Goal: Transaction & Acquisition: Purchase product/service

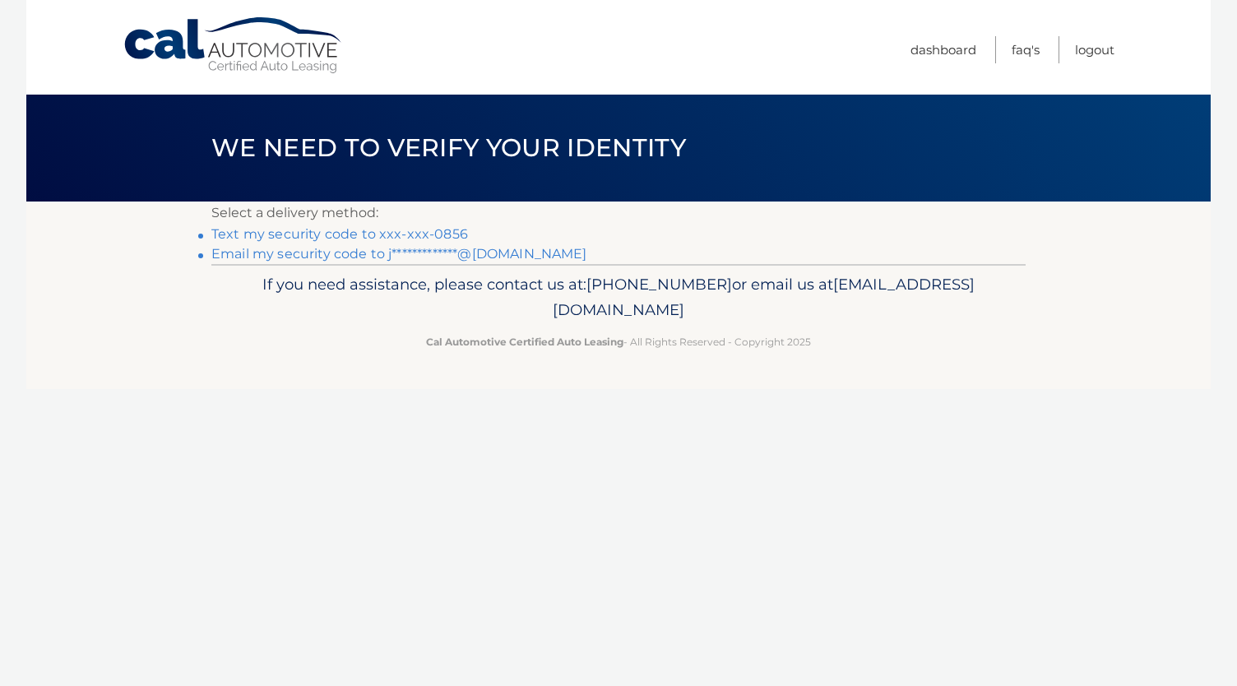
click at [435, 236] on link "Text my security code to xxx-xxx-0856" at bounding box center [339, 234] width 257 height 16
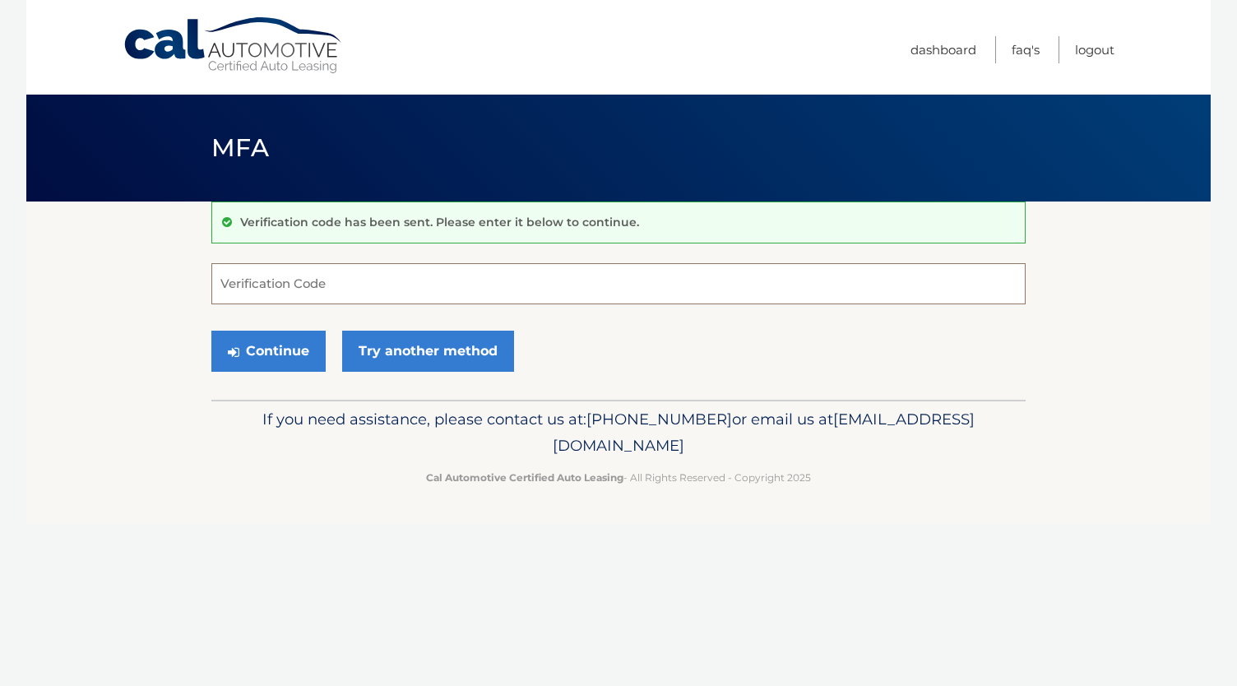
click at [305, 284] on input "Verification Code" at bounding box center [618, 283] width 814 height 41
type input "568013"
click at [267, 348] on button "Continue" at bounding box center [268, 351] width 114 height 41
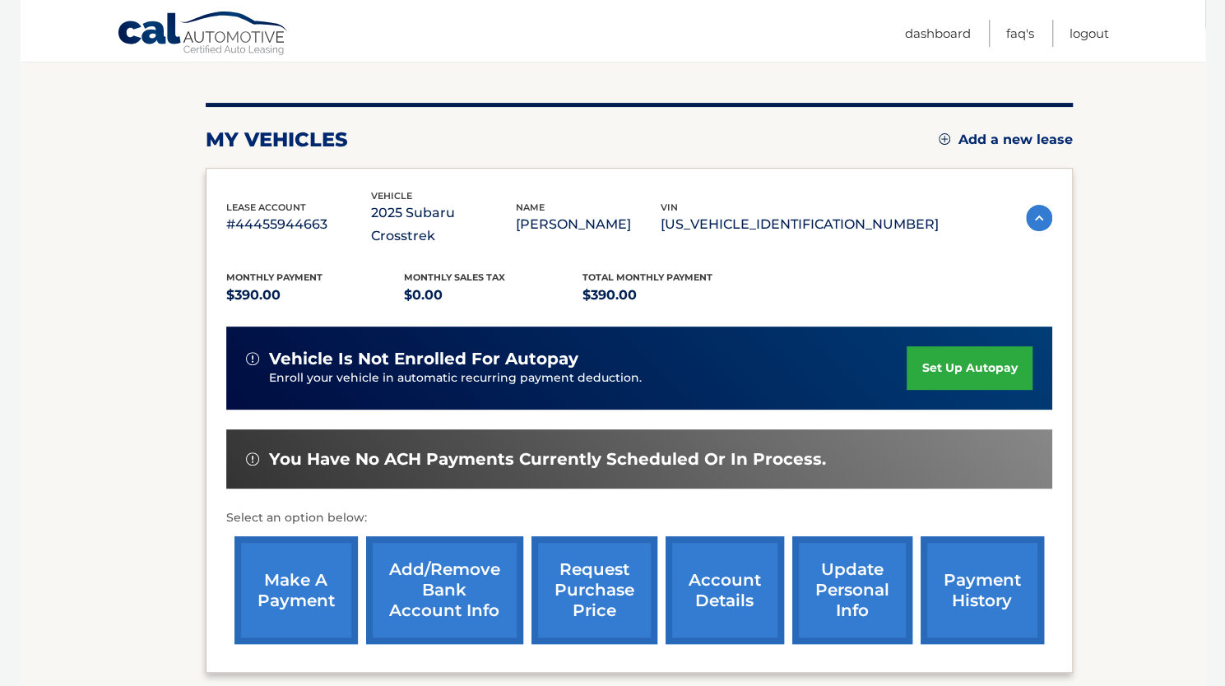
scroll to position [172, 0]
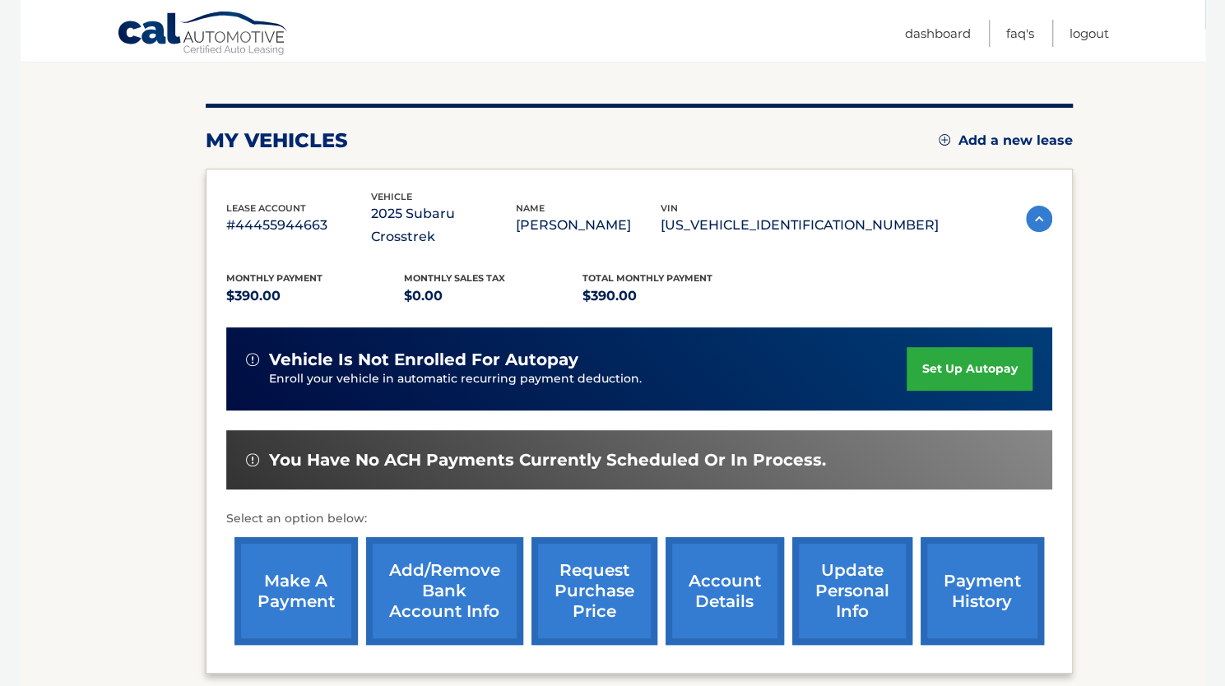
click at [330, 583] on link "make a payment" at bounding box center [295, 591] width 123 height 108
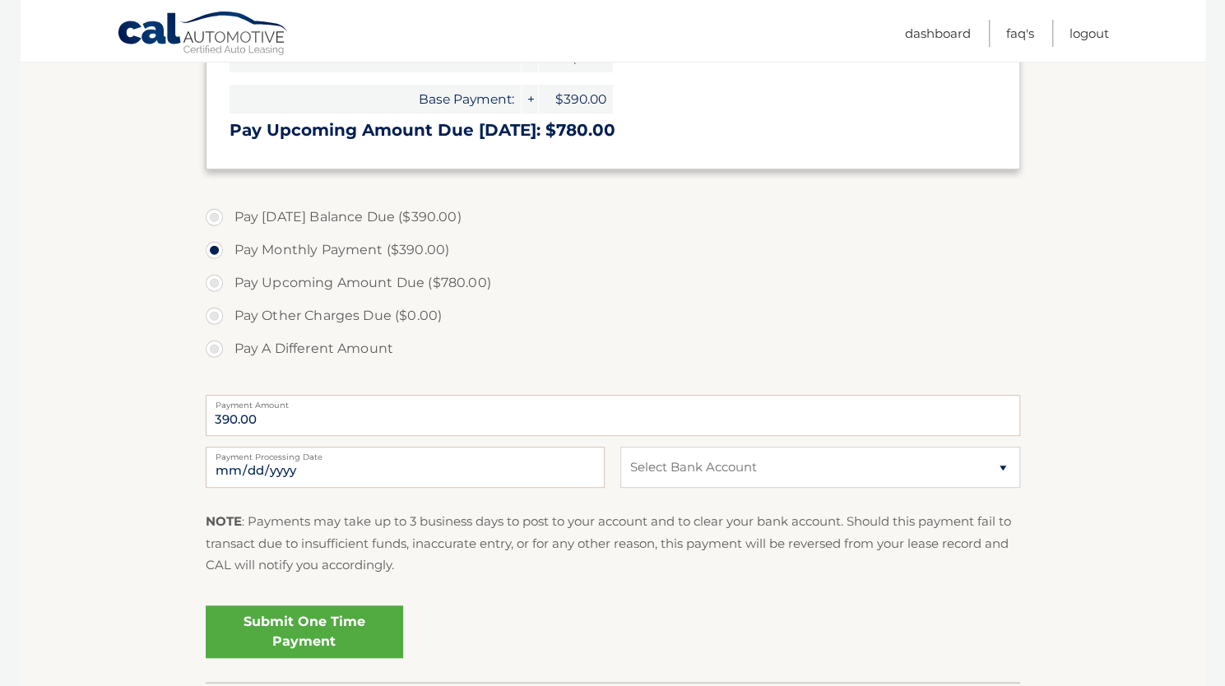
scroll to position [442, 0]
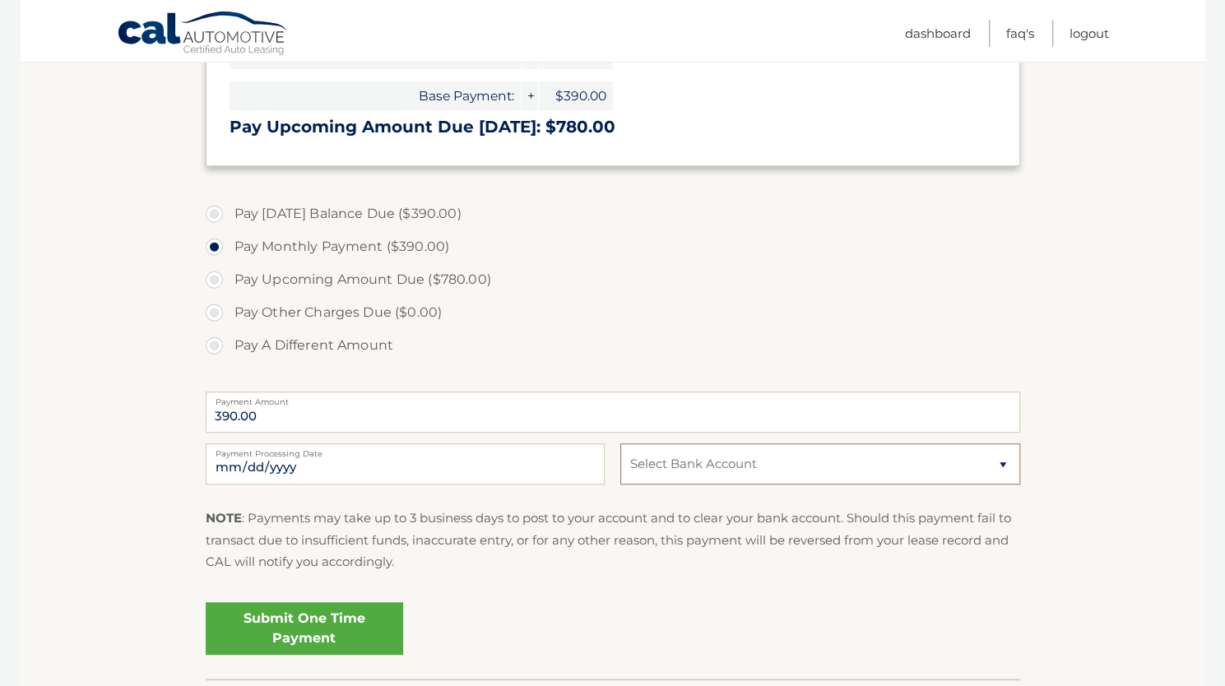
click at [663, 481] on select "Select Bank Account Checking TD BANK NA *****8962 Checking BANK OF AMERICA, N.A…" at bounding box center [819, 463] width 399 height 41
select select "ODExNDcyZDMtYmI2Ny00YjQ3LTgyYmEtZDhjZWE4ZDdmMzRi"
click at [620, 443] on select "Select Bank Account Checking TD BANK NA *****8962 Checking BANK OF AMERICA, N.A…" at bounding box center [819, 463] width 399 height 41
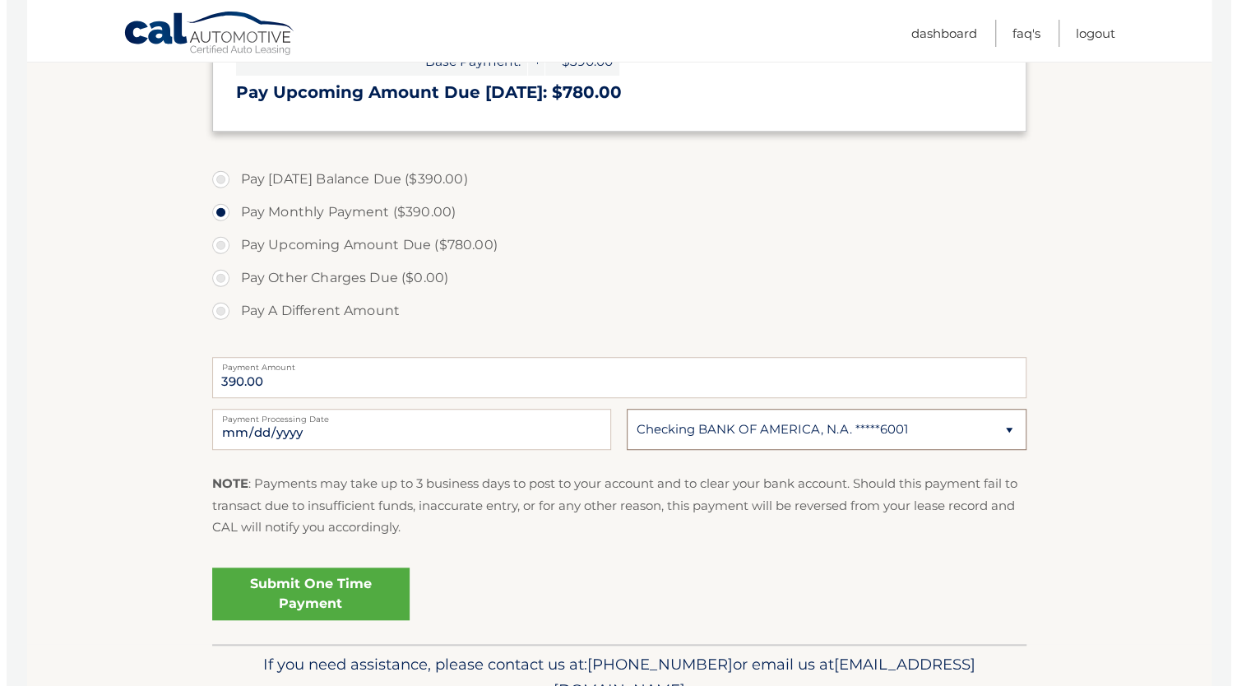
scroll to position [559, 0]
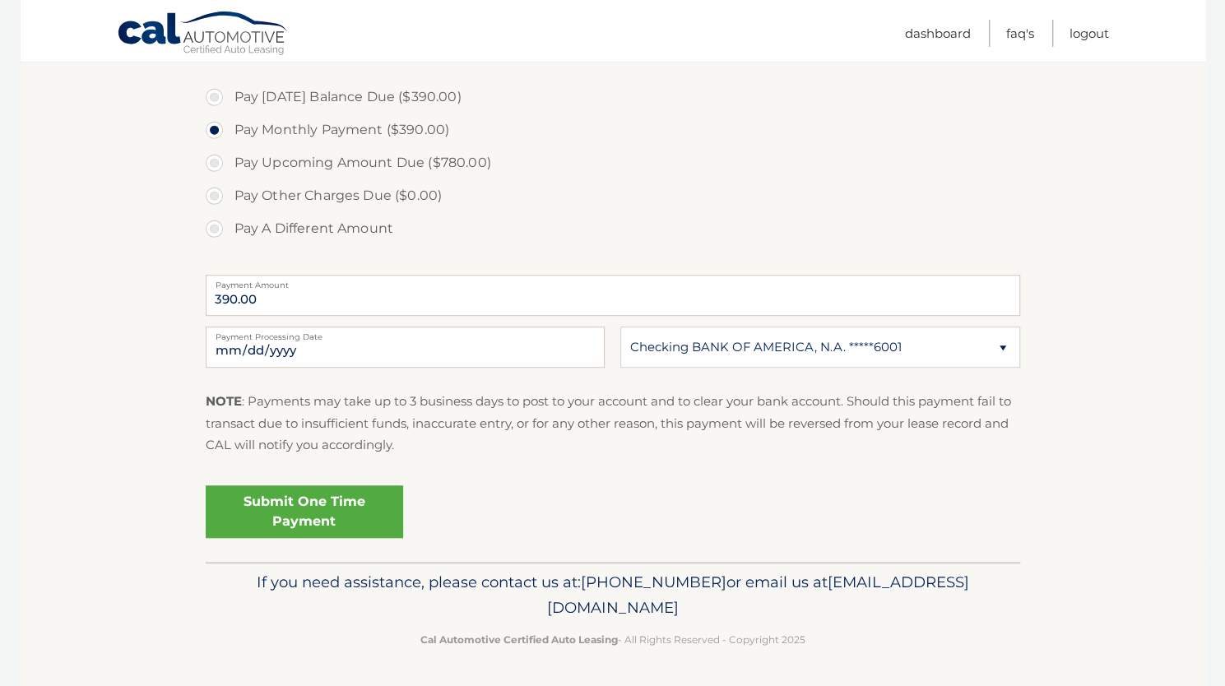
click at [271, 521] on link "Submit One Time Payment" at bounding box center [304, 511] width 197 height 53
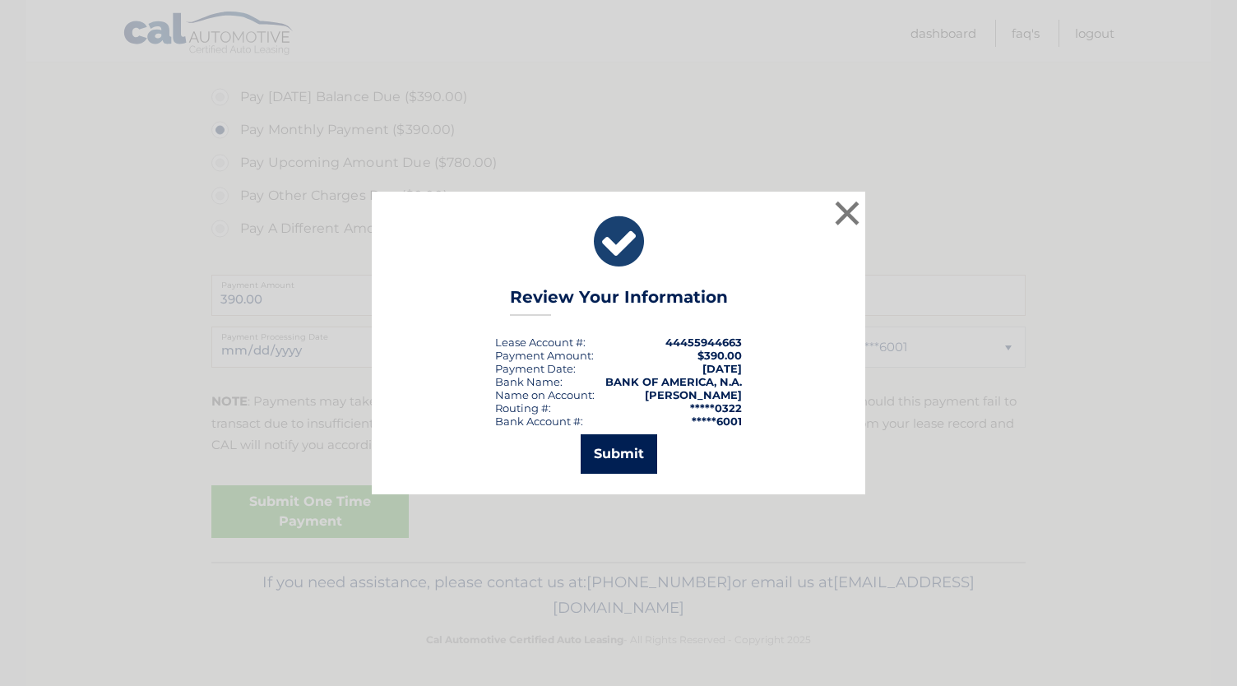
click at [629, 456] on button "Submit" at bounding box center [619, 453] width 77 height 39
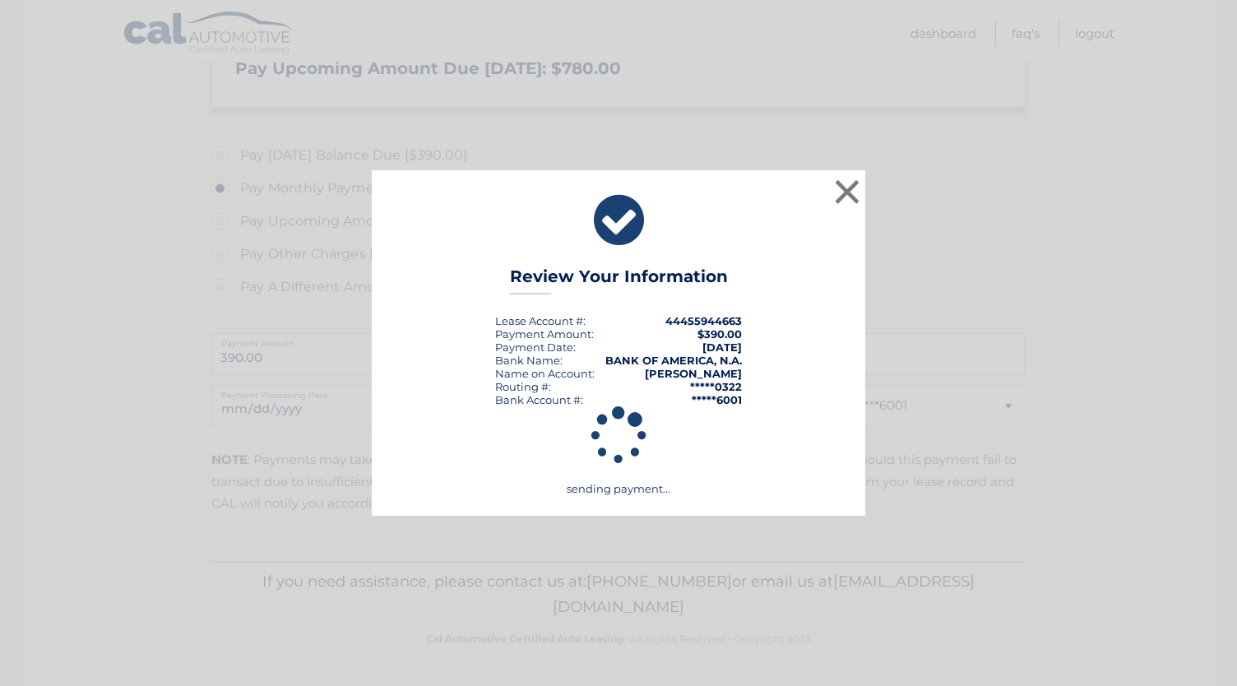
scroll to position [499, 0]
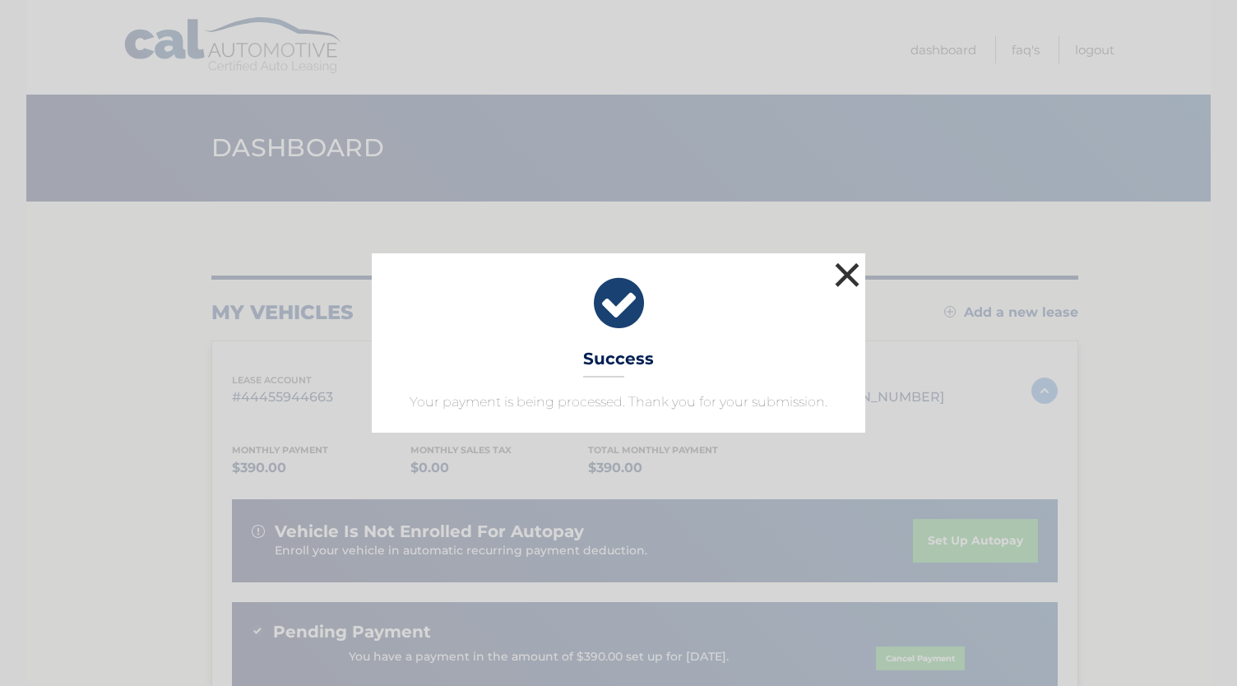
click at [854, 284] on button "×" at bounding box center [847, 274] width 33 height 33
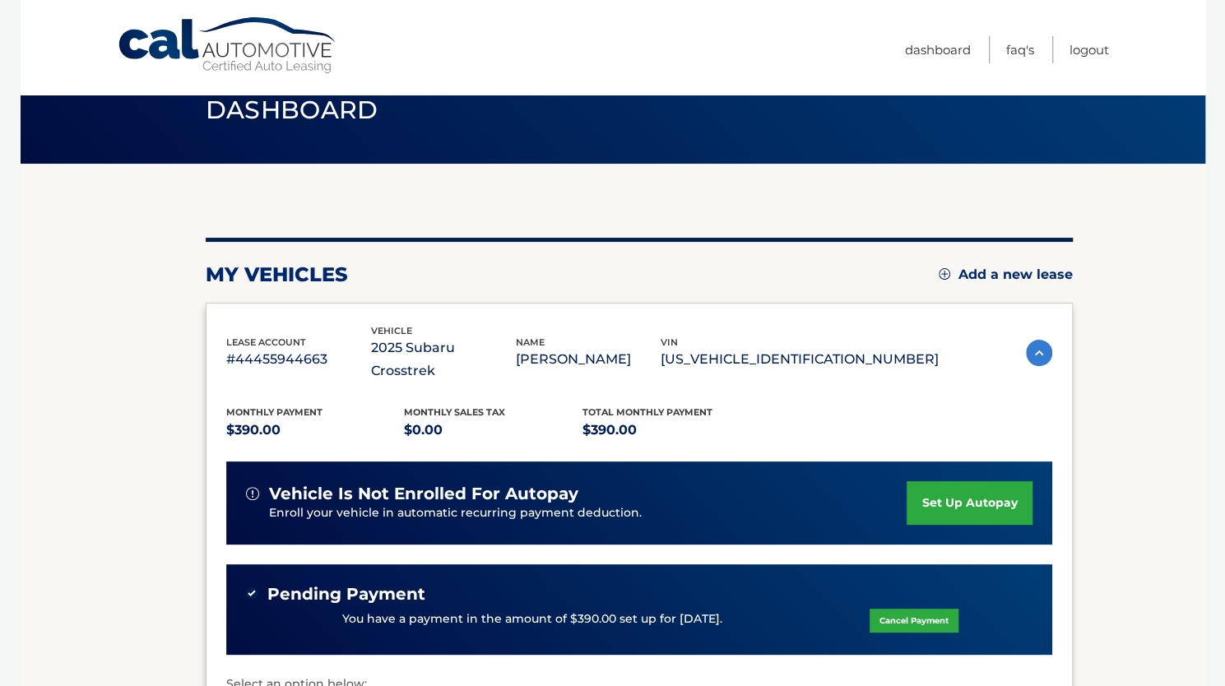
scroll to position [36, 0]
